Goal: Transaction & Acquisition: Download file/media

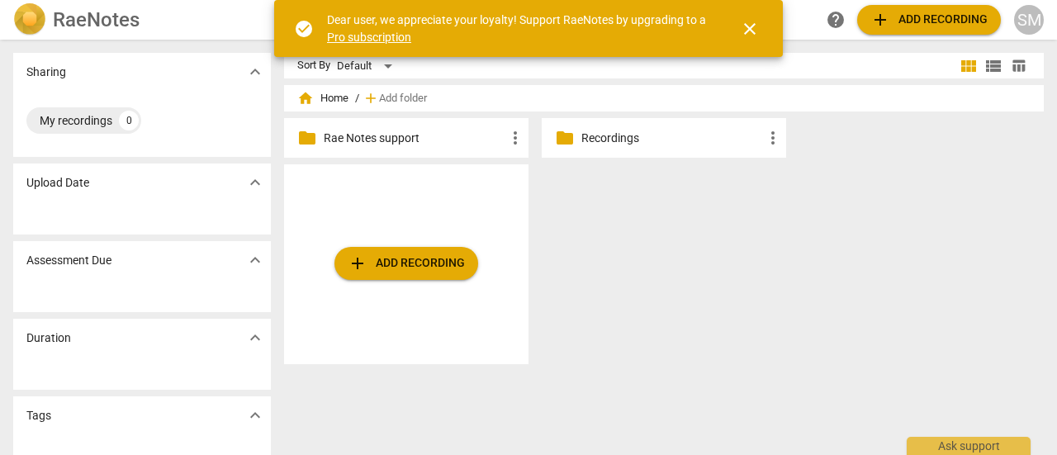
click at [661, 136] on p "Recordings" at bounding box center [673, 138] width 182 height 17
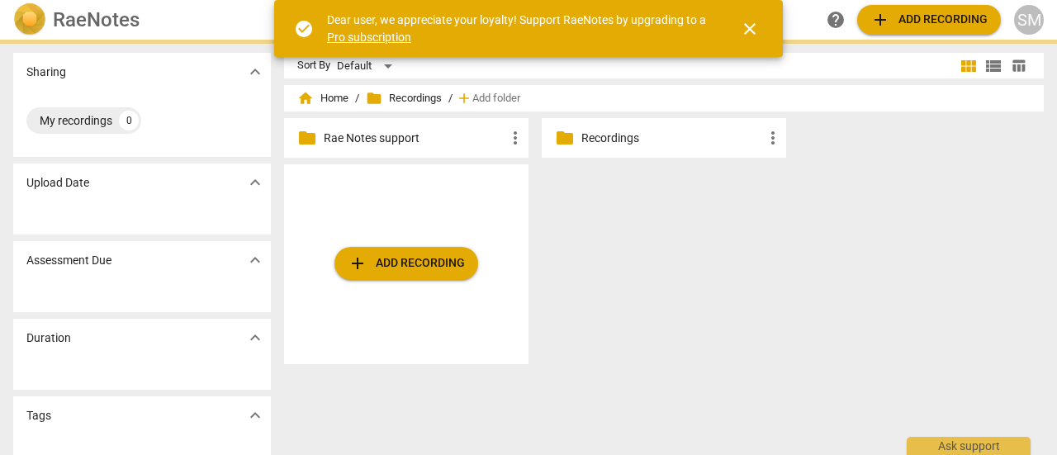
click at [661, 136] on p "Recordings" at bounding box center [673, 138] width 182 height 17
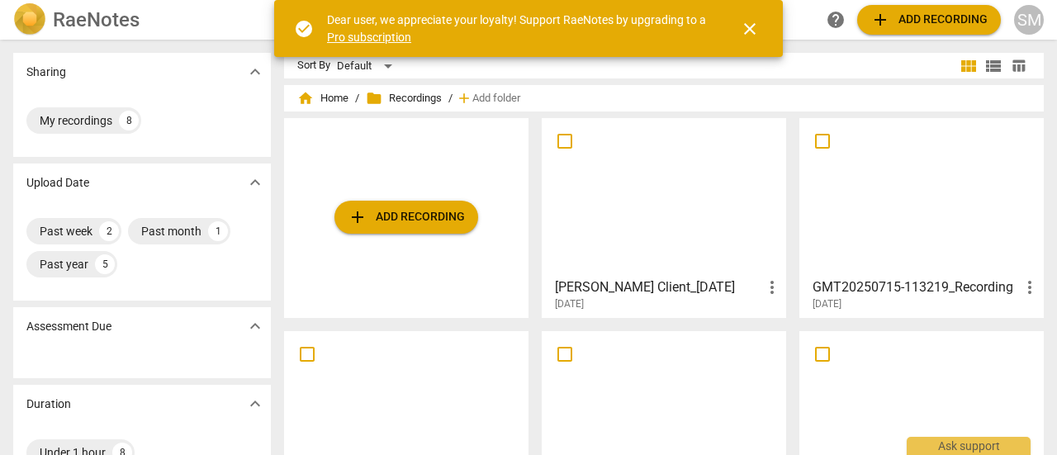
click at [634, 209] on div at bounding box center [664, 197] width 233 height 146
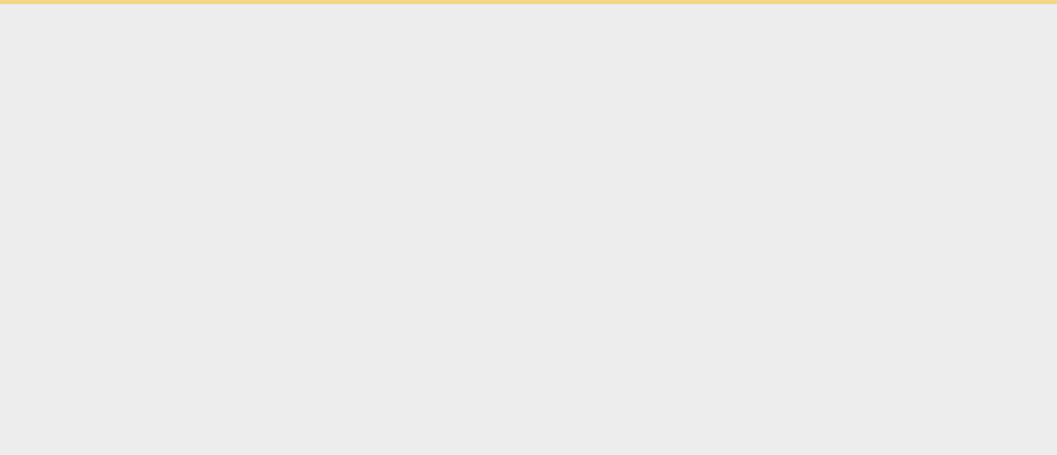
click at [634, 4] on html "check_circle Dear user, we appreciate your loyalty! Support RaeNotes by upgradi…" at bounding box center [528, 2] width 1057 height 4
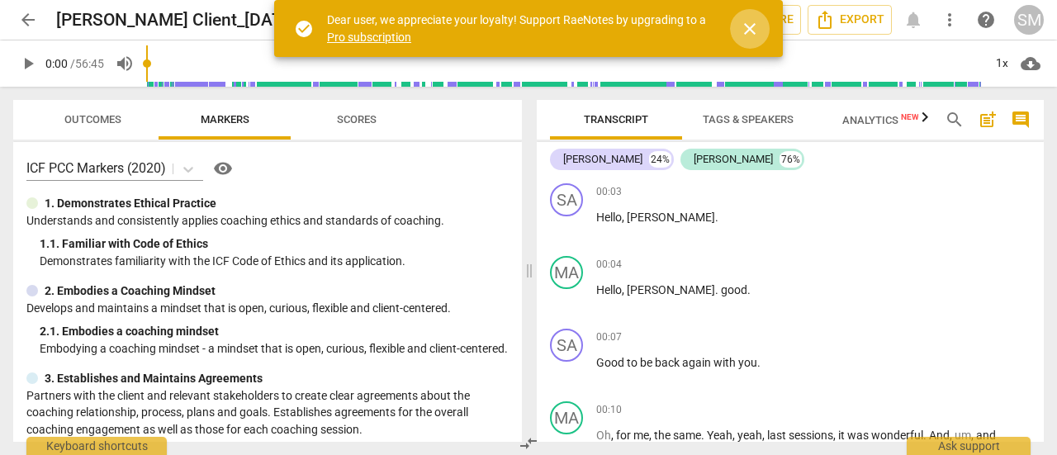
click at [749, 30] on span "close" at bounding box center [750, 29] width 20 height 20
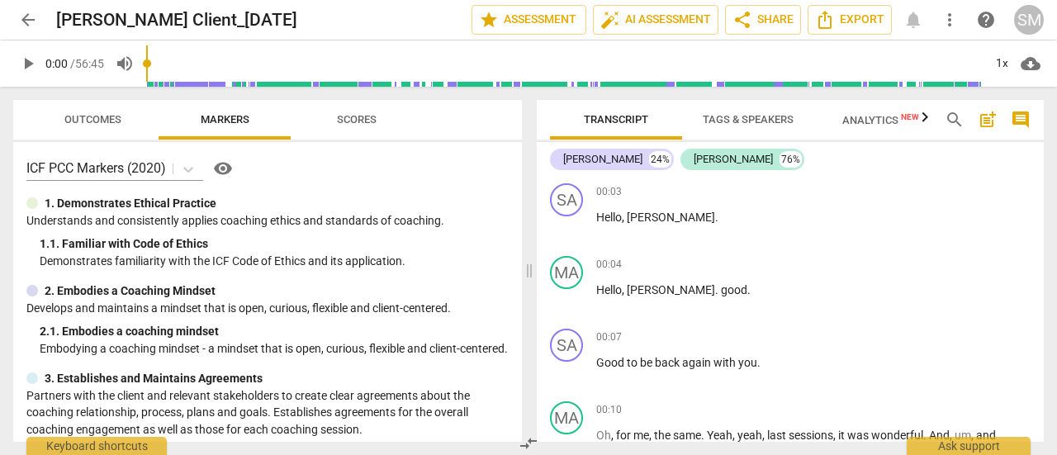
click at [952, 18] on span "more_vert" at bounding box center [950, 20] width 20 height 20
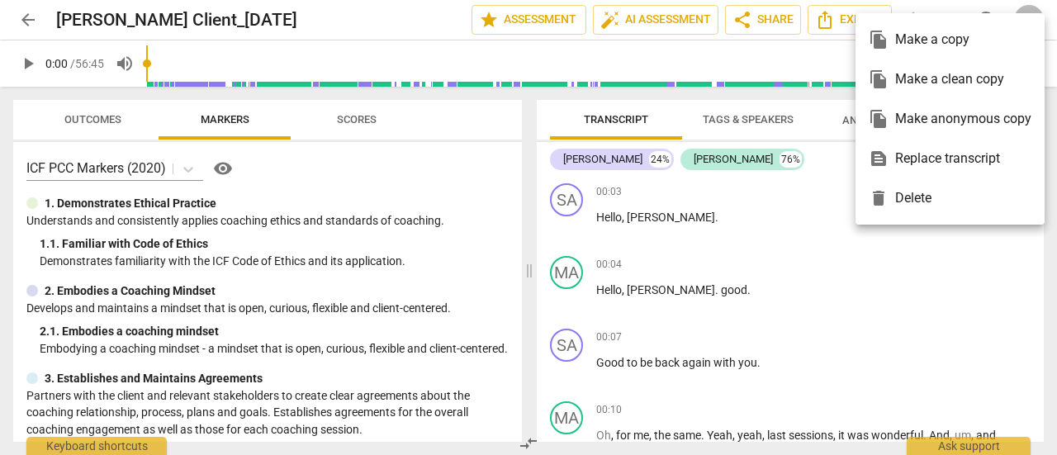
click at [804, 246] on div at bounding box center [528, 227] width 1057 height 455
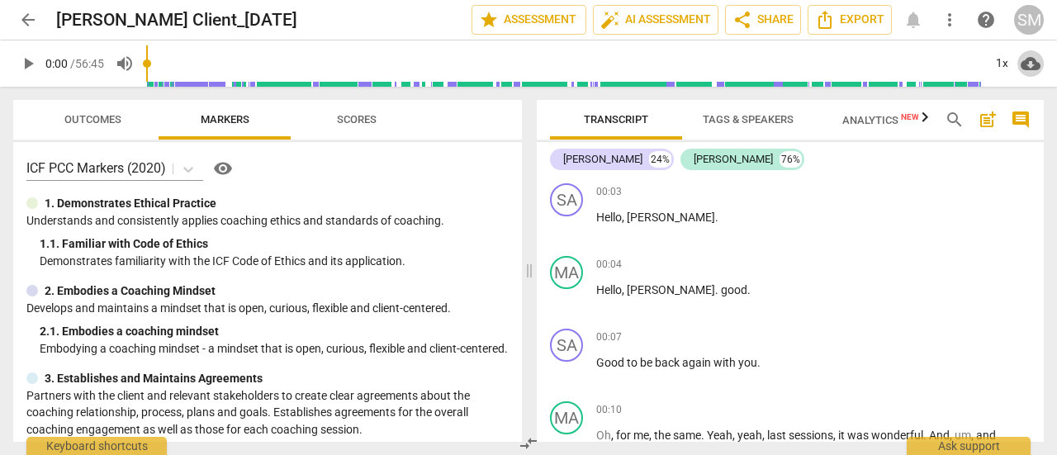
click at [1028, 62] on span "cloud_download" at bounding box center [1031, 64] width 20 height 20
click at [985, 120] on div at bounding box center [528, 227] width 1057 height 455
click at [986, 117] on span "post_add" at bounding box center [988, 120] width 20 height 20
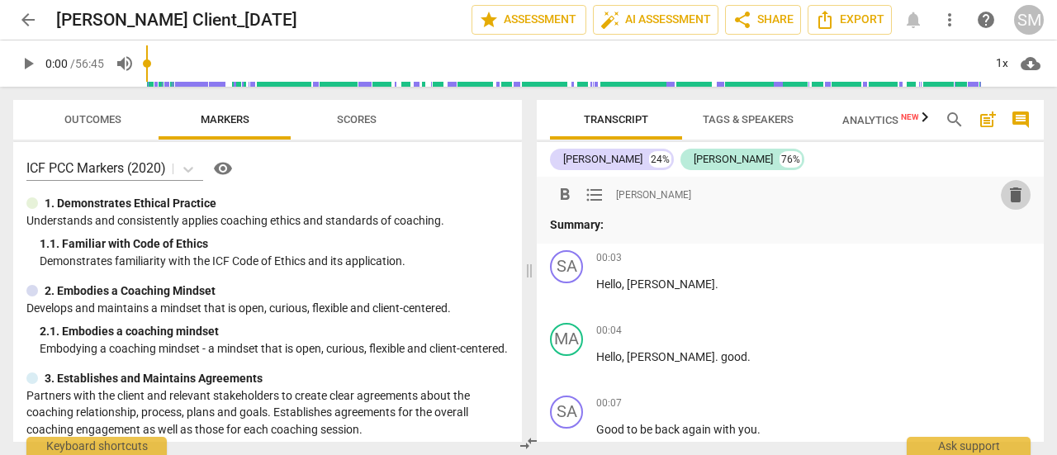
click at [1009, 197] on span "delete" at bounding box center [1016, 195] width 20 height 20
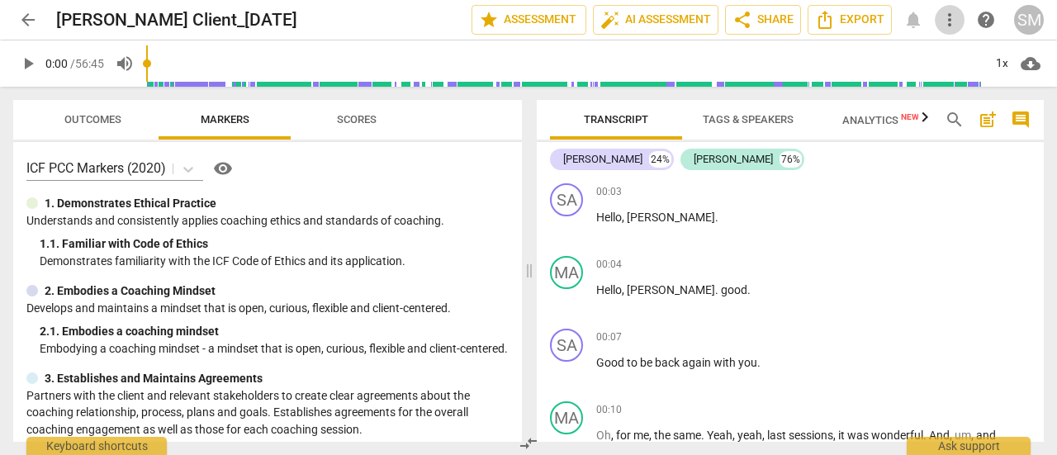
click at [951, 12] on span "more_vert" at bounding box center [950, 20] width 20 height 20
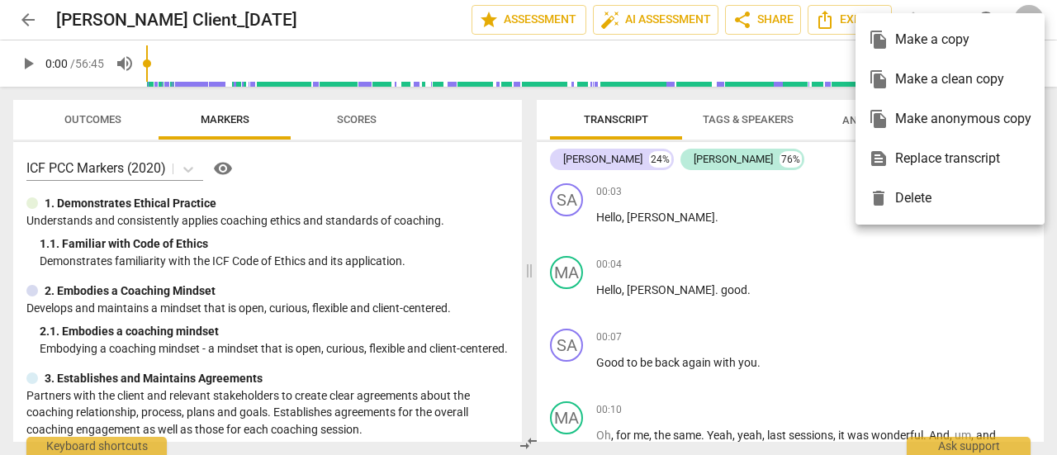
click at [28, 22] on div at bounding box center [528, 227] width 1057 height 455
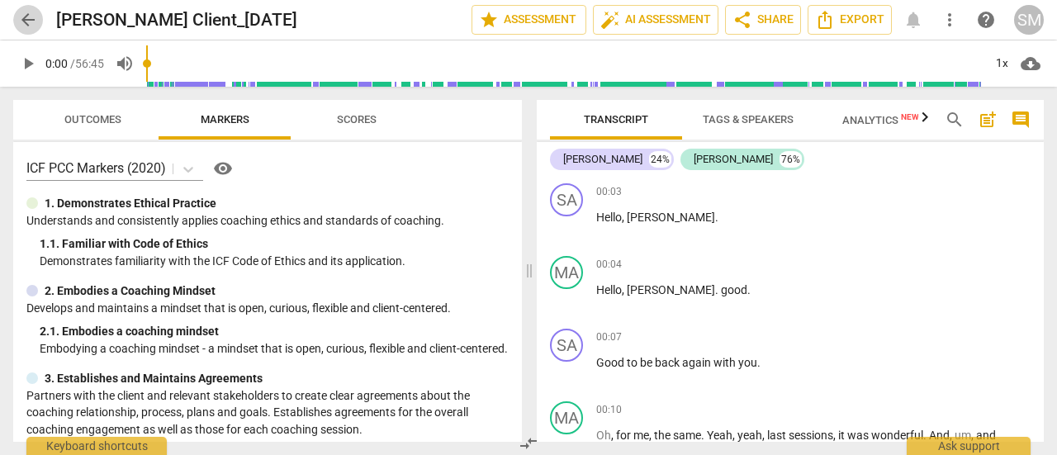
click at [28, 22] on span "arrow_back" at bounding box center [28, 20] width 20 height 20
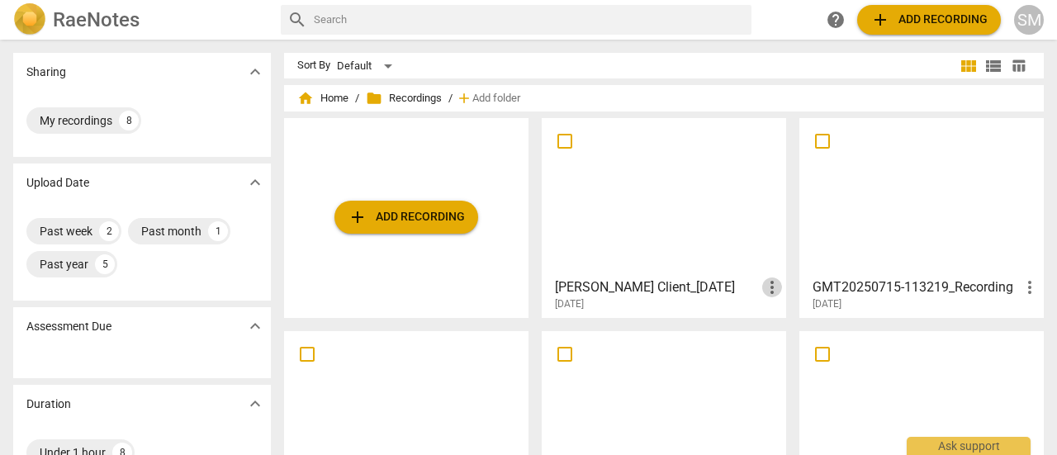
click at [767, 286] on span "more_vert" at bounding box center [772, 288] width 20 height 20
click at [693, 255] on div at bounding box center [528, 227] width 1057 height 455
click at [693, 255] on div at bounding box center [664, 197] width 233 height 146
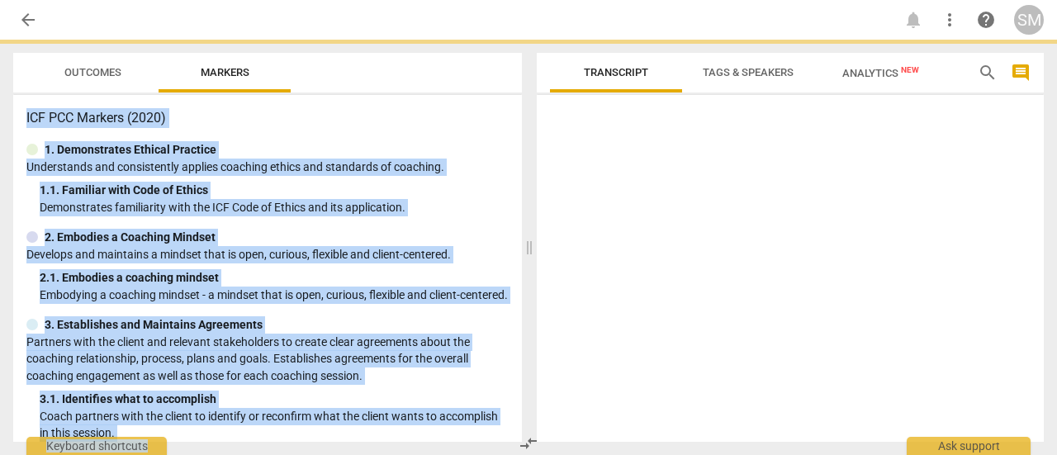
click at [693, 255] on div at bounding box center [790, 272] width 507 height 340
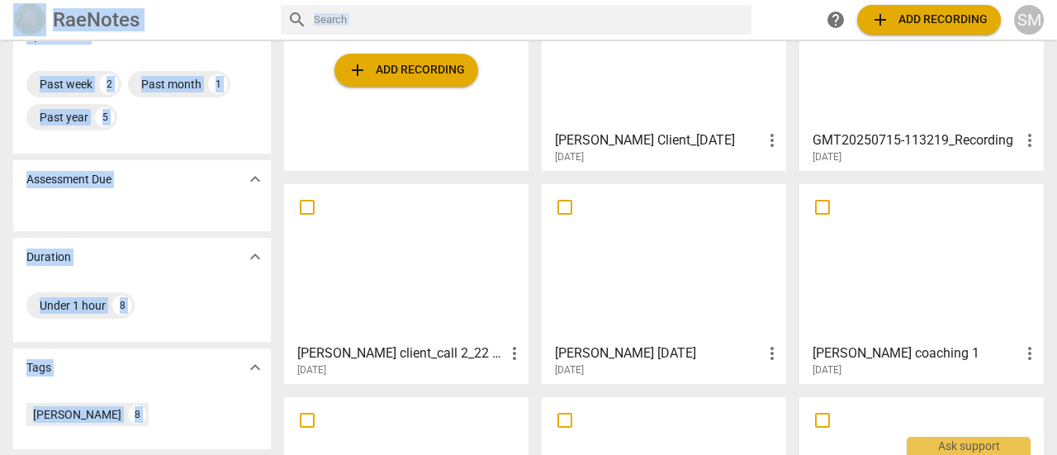
scroll to position [148, 0]
click at [426, 249] on div at bounding box center [406, 262] width 233 height 146
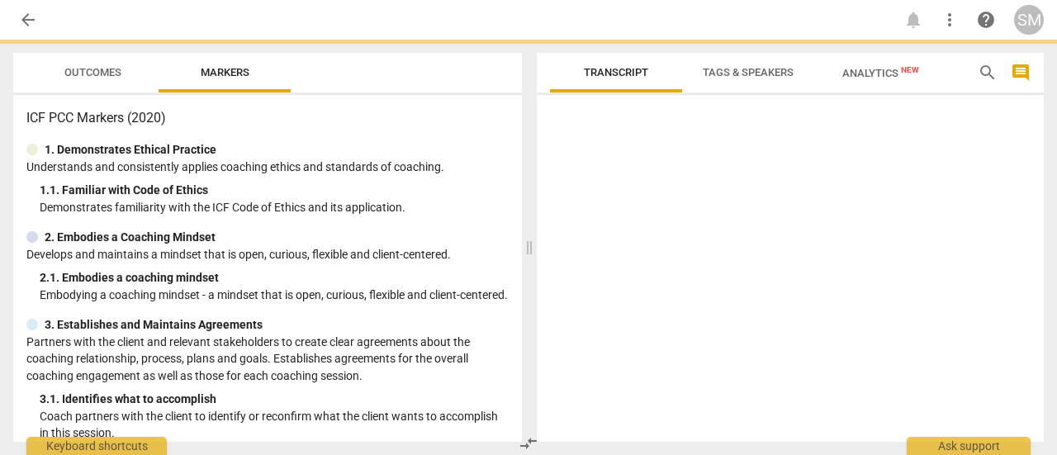
click at [426, 249] on p "Develops and maintains a mindset that is open, curious, flexible and client-cen…" at bounding box center [267, 254] width 482 height 17
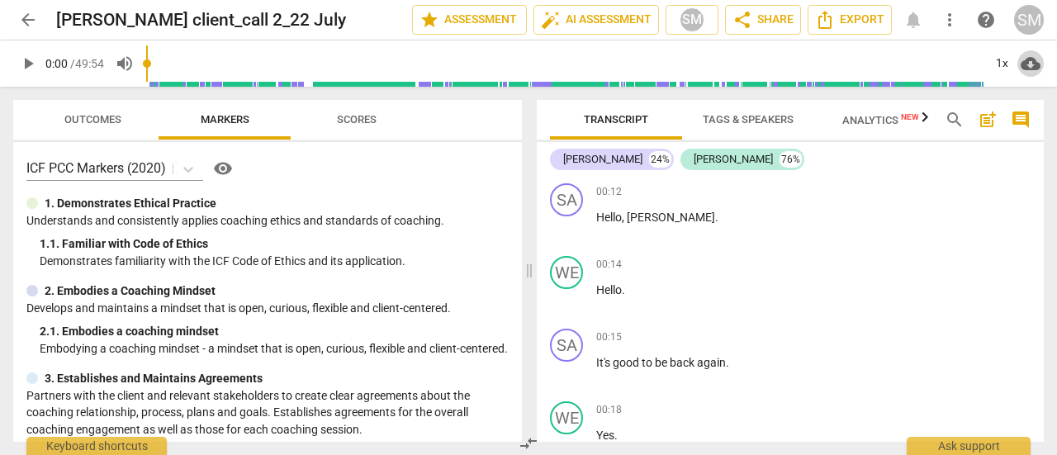
click at [1028, 62] on span "cloud_download" at bounding box center [1031, 64] width 20 height 20
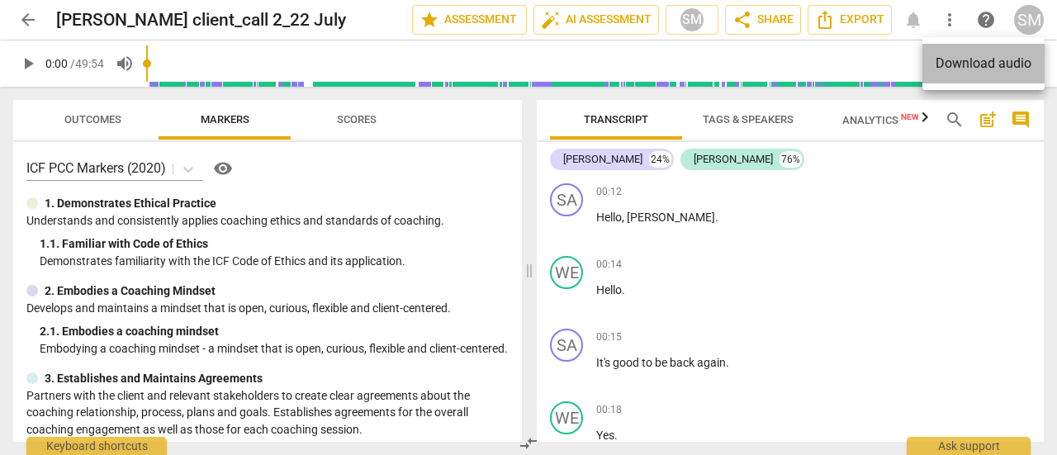
click at [980, 57] on li "Download audio" at bounding box center [984, 64] width 122 height 40
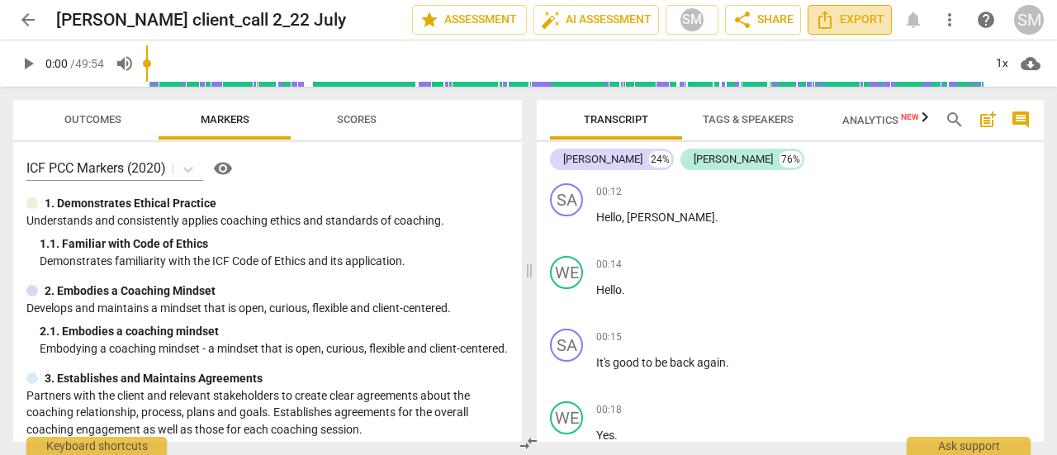
click at [854, 17] on span "Export" at bounding box center [849, 20] width 69 height 20
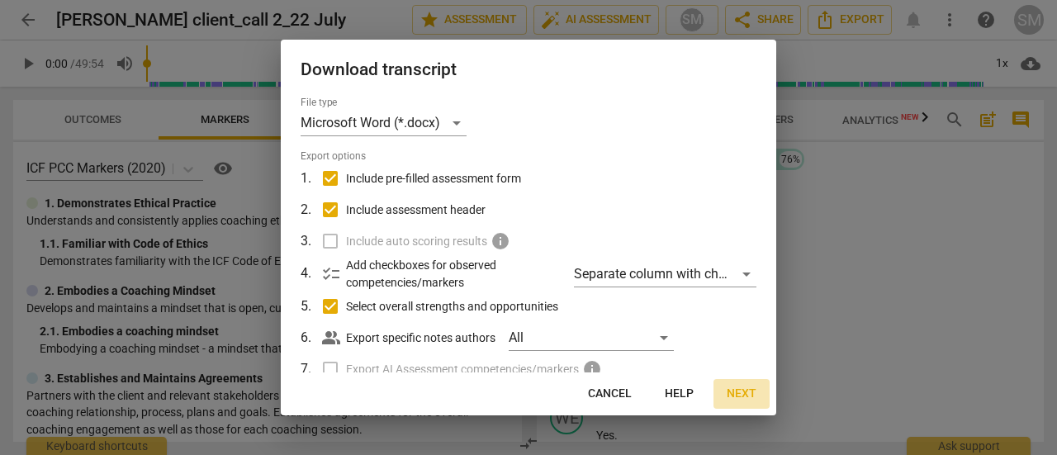
click at [745, 387] on span "Next" at bounding box center [742, 394] width 30 height 17
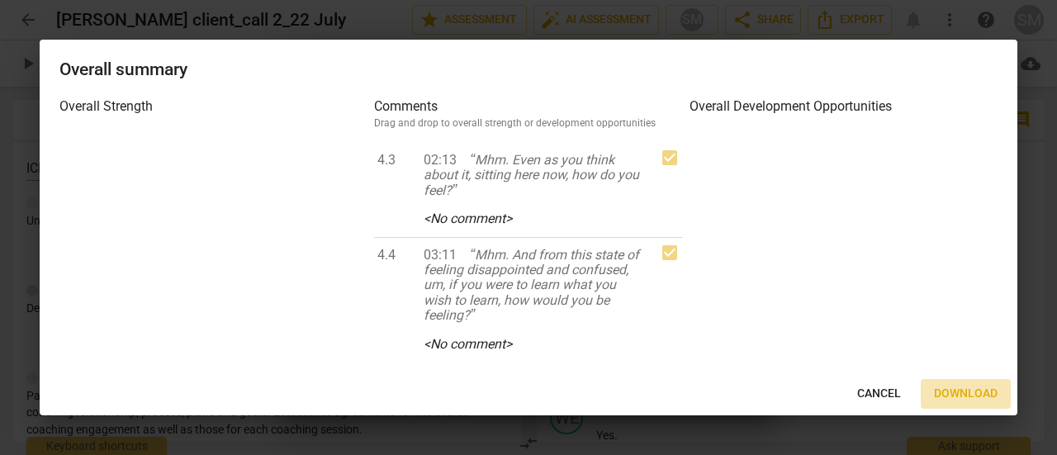
click at [951, 392] on span "Download" at bounding box center [966, 394] width 64 height 17
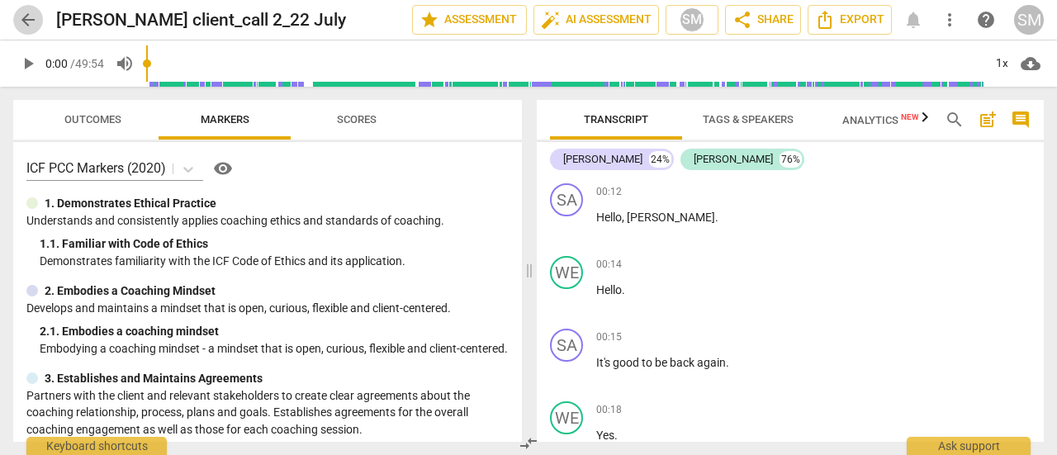
click at [31, 18] on span "arrow_back" at bounding box center [28, 20] width 20 height 20
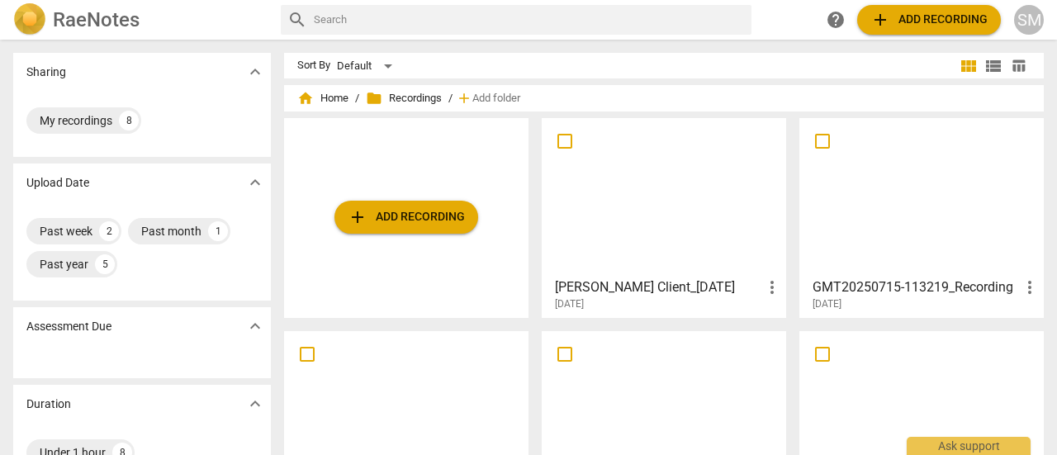
click at [727, 256] on div at bounding box center [664, 197] width 233 height 146
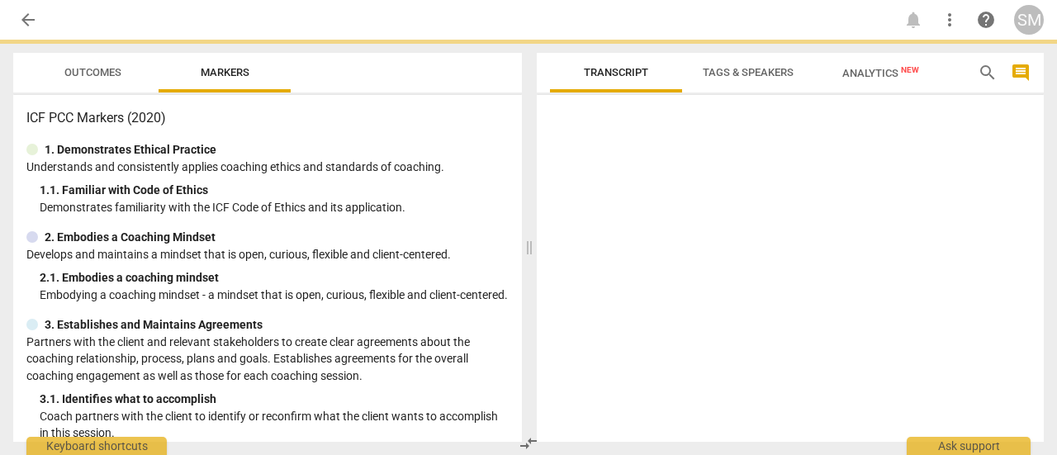
click at [727, 256] on div at bounding box center [790, 272] width 507 height 340
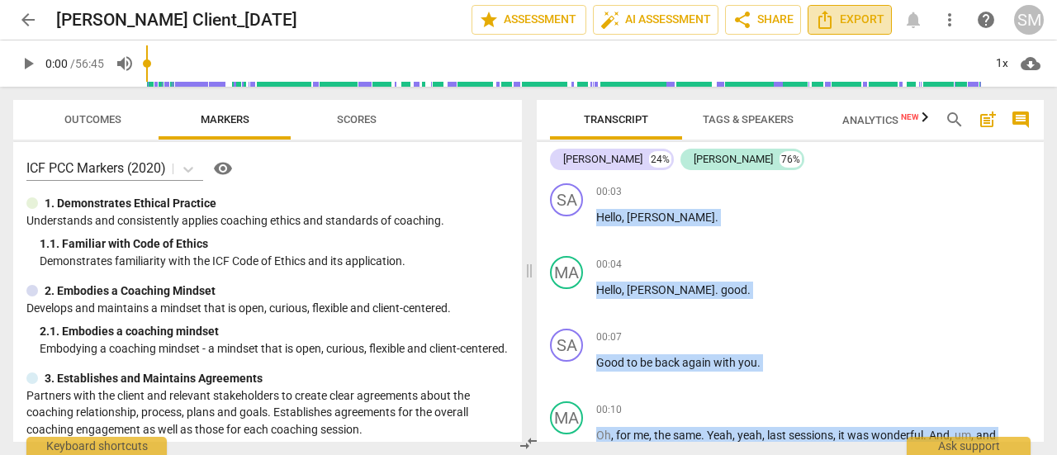
click at [852, 21] on span "Export" at bounding box center [849, 20] width 69 height 20
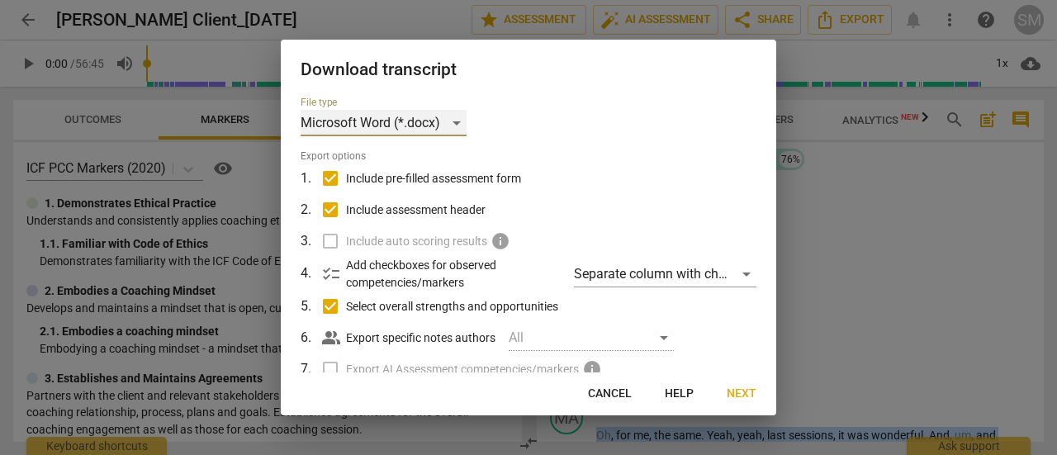
click at [459, 118] on div "Microsoft Word (*.docx)" at bounding box center [384, 123] width 166 height 26
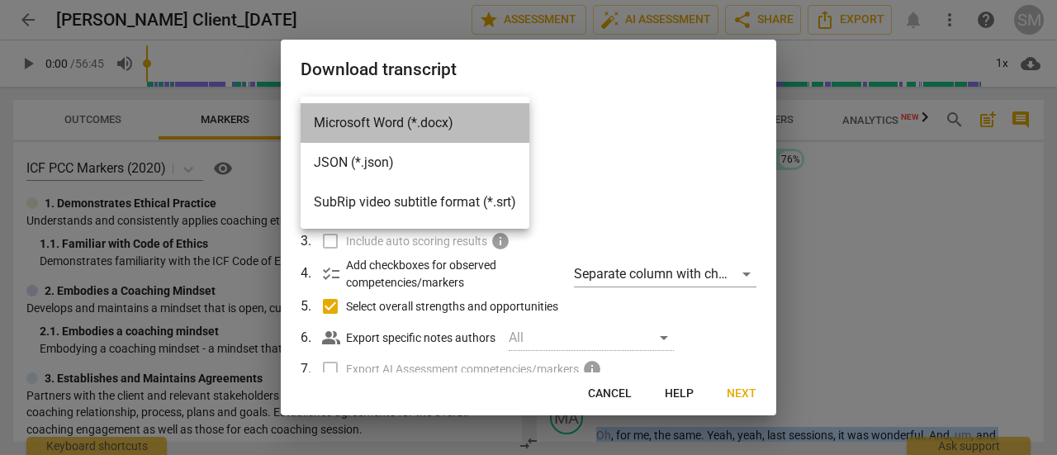
click at [423, 118] on li "Microsoft Word (*.docx)" at bounding box center [415, 123] width 229 height 40
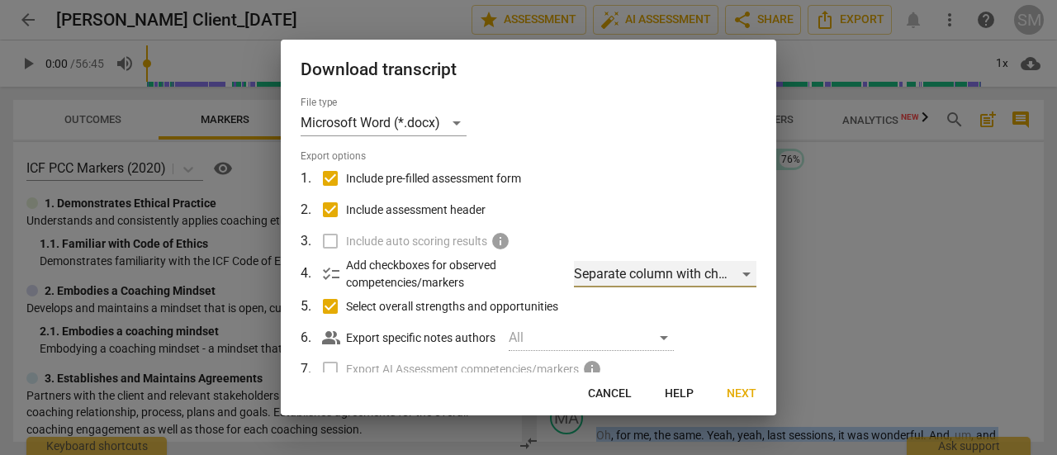
click at [743, 273] on div "Separate column with check marks" at bounding box center [665, 274] width 183 height 26
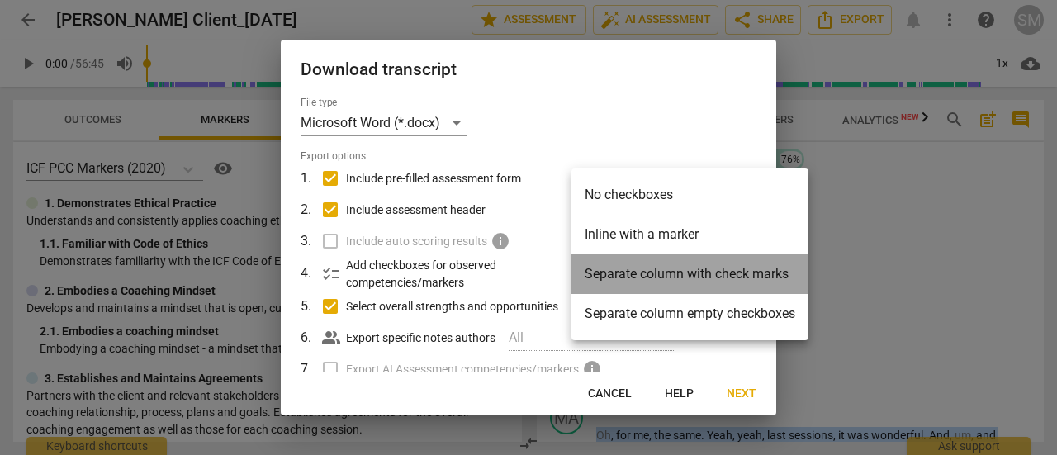
click at [743, 273] on li "Separate column with check marks" at bounding box center [690, 274] width 237 height 40
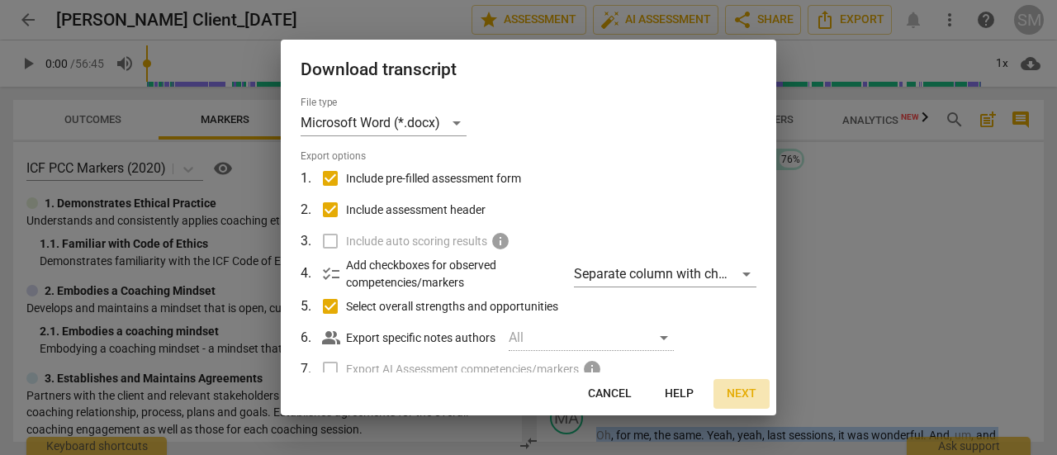
click at [740, 392] on span "Next" at bounding box center [742, 394] width 30 height 17
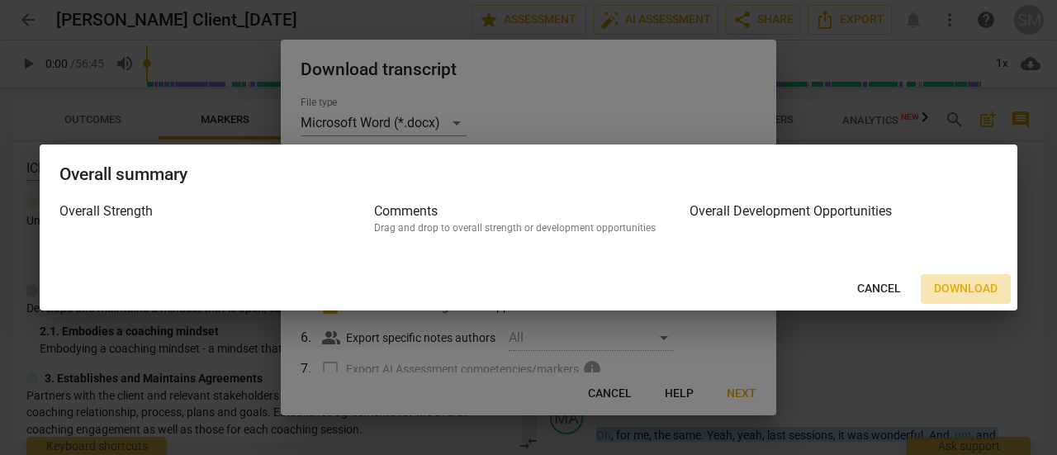
click at [957, 291] on span "Download" at bounding box center [966, 289] width 64 height 17
